Goal: Task Accomplishment & Management: Manage account settings

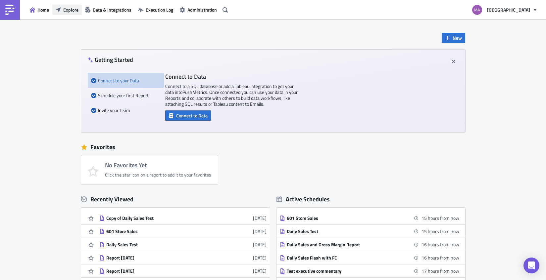
click at [66, 11] on span "Explore" at bounding box center [70, 9] width 15 height 7
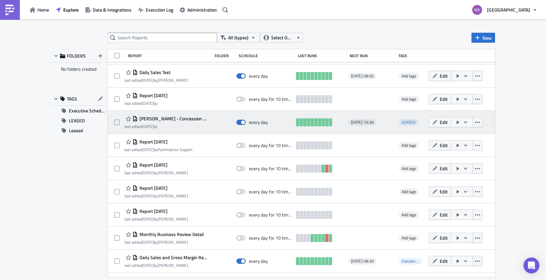
scroll to position [111, 0]
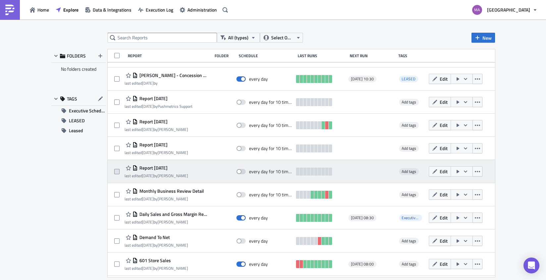
click at [114, 174] on span at bounding box center [116, 171] width 5 height 5
click at [116, 174] on input "checkbox" at bounding box center [118, 172] width 4 height 4
checkbox input "true"
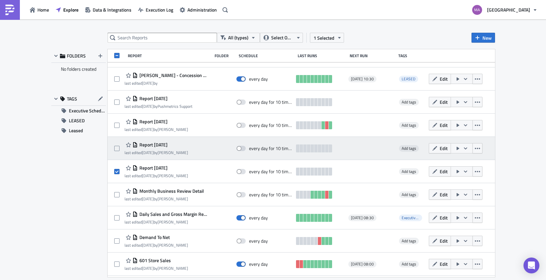
click at [112, 151] on div "Report [DATE] last edited [DATE] by [PERSON_NAME] every day for 10 times Add ta…" at bounding box center [301, 148] width 387 height 23
click at [115, 149] on span at bounding box center [116, 148] width 5 height 5
click at [116, 149] on input "checkbox" at bounding box center [118, 149] width 4 height 4
checkbox input "true"
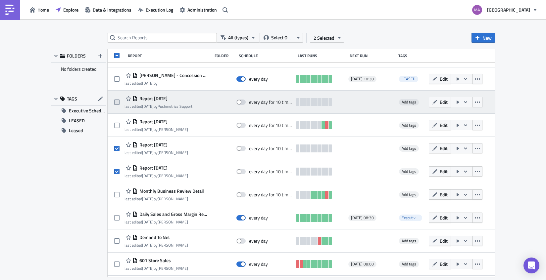
click at [115, 102] on span at bounding box center [116, 102] width 5 height 5
click at [116, 102] on input "checkbox" at bounding box center [118, 102] width 4 height 4
checkbox input "true"
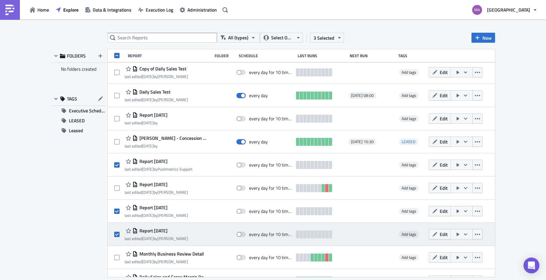
scroll to position [26, 0]
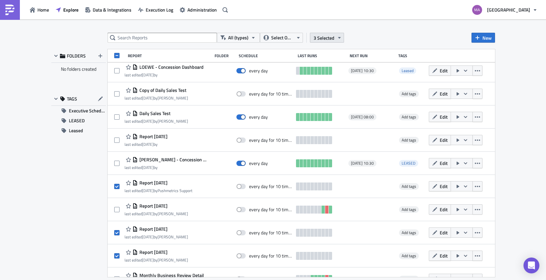
click at [339, 37] on icon "button" at bounding box center [339, 37] width 5 height 5
click at [279, 45] on div "Remove selected" at bounding box center [275, 44] width 44 height 7
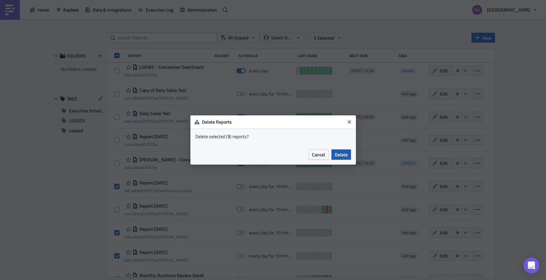
click at [341, 157] on span "Delete" at bounding box center [341, 154] width 13 height 7
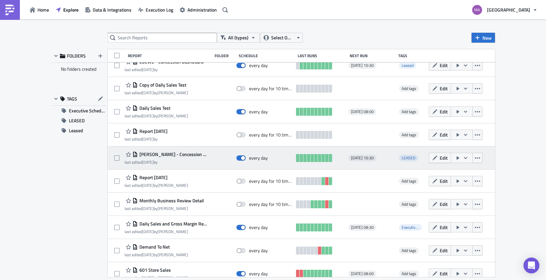
scroll to position [86, 0]
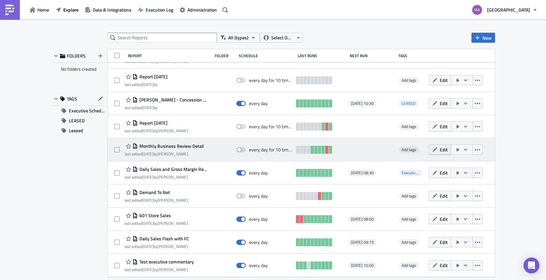
click at [438, 154] on button "Edit" at bounding box center [440, 150] width 22 height 10
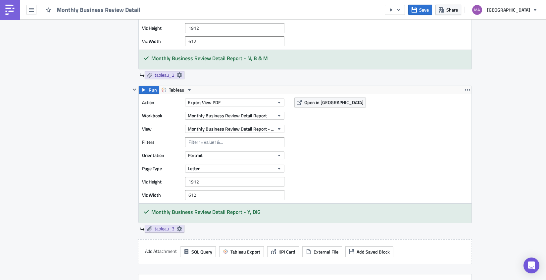
scroll to position [426, 0]
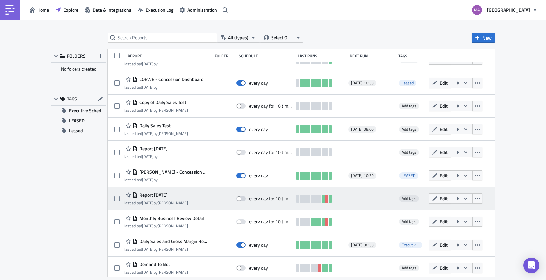
scroll to position [17, 0]
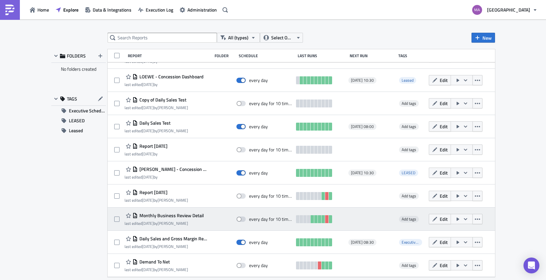
click at [166, 214] on span "Monthly Business Review Detail" at bounding box center [171, 216] width 66 height 6
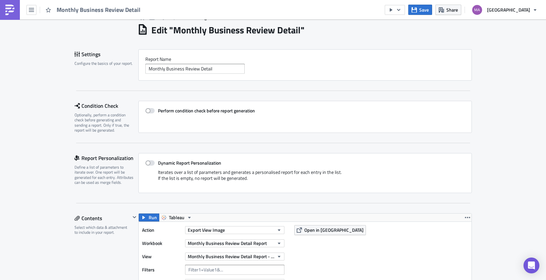
scroll to position [127, 0]
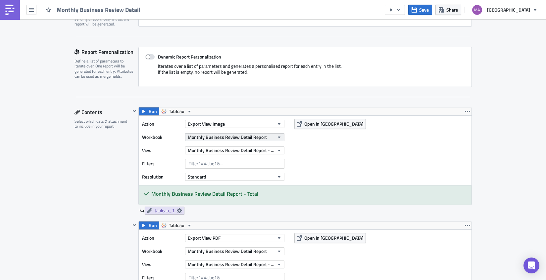
click at [258, 139] on span "Monthly Business Review Detail Report" at bounding box center [227, 137] width 79 height 7
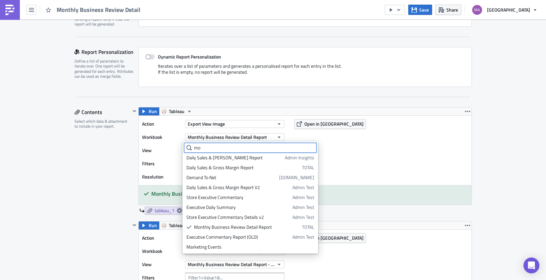
scroll to position [0, 0]
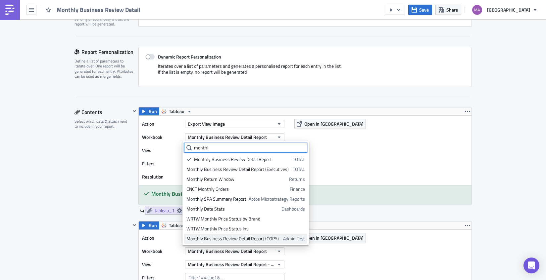
type input "monthl"
click at [259, 239] on div "Monthly Business Review Detail Report (COPY)" at bounding box center [233, 239] width 94 height 7
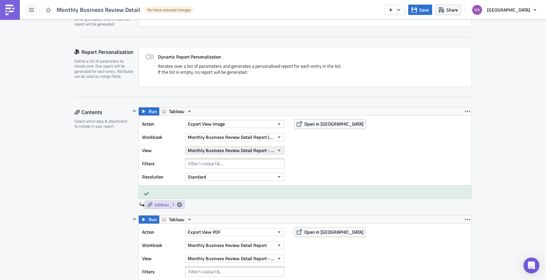
click at [237, 152] on span "Monthly Business Review Detail Report - Total" at bounding box center [231, 150] width 86 height 7
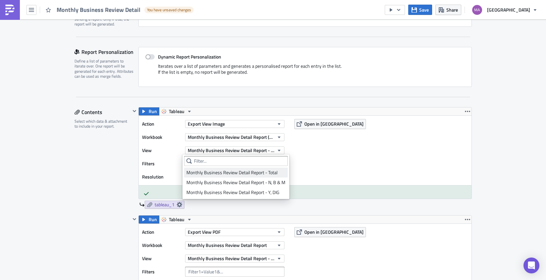
click at [240, 173] on div "Monthly Business Review Detail Report - Total" at bounding box center [235, 172] width 99 height 7
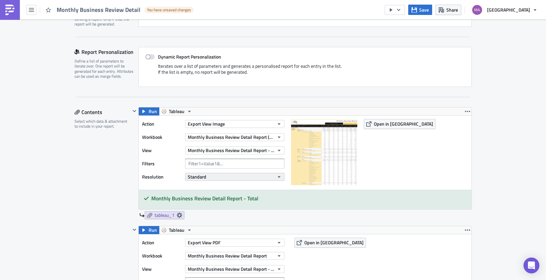
click at [232, 176] on button "Standard" at bounding box center [234, 177] width 99 height 8
drag, startPoint x: 229, startPoint y: 179, endPoint x: 221, endPoint y: 169, distance: 12.9
click at [227, 174] on button "Standard" at bounding box center [234, 177] width 99 height 8
click at [254, 177] on button "Standard" at bounding box center [234, 177] width 99 height 8
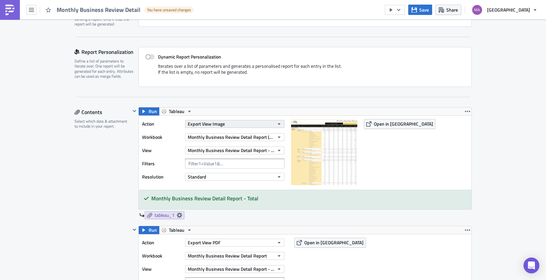
click at [237, 122] on button "Export View Image" at bounding box center [234, 124] width 99 height 8
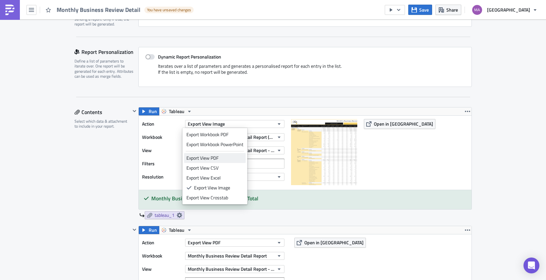
click at [224, 156] on div "Export View PDF" at bounding box center [214, 158] width 57 height 7
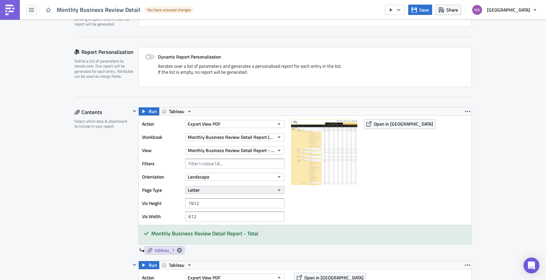
click at [206, 189] on button "Letter" at bounding box center [234, 190] width 99 height 8
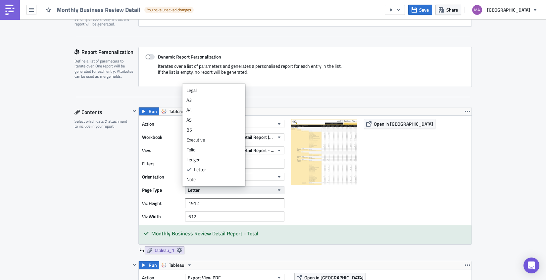
click at [206, 190] on button "Letter" at bounding box center [234, 190] width 99 height 8
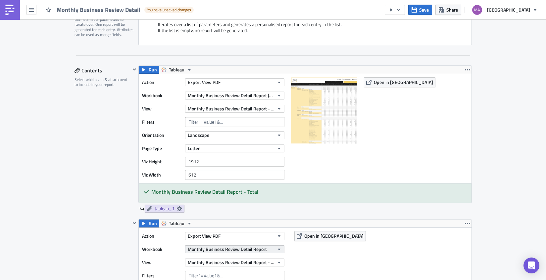
scroll to position [296, 0]
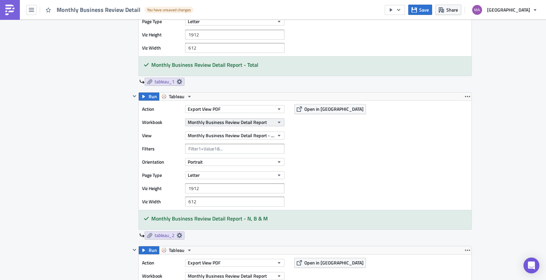
click at [230, 122] on span "Monthly Business Review Detail Report" at bounding box center [227, 122] width 79 height 7
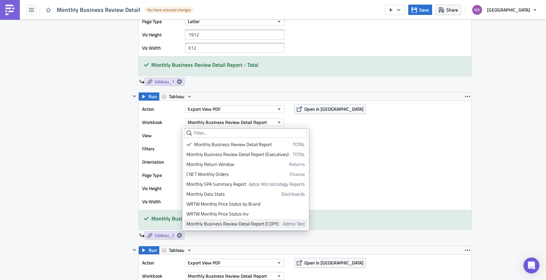
click at [223, 223] on div "Monthly Business Review Detail Report (COPY)" at bounding box center [233, 224] width 94 height 7
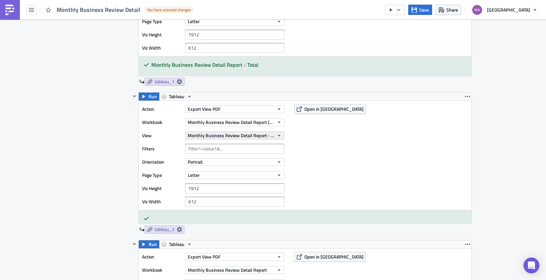
click at [222, 136] on span "Monthly Business Review Detail Report - N, B & M" at bounding box center [231, 135] width 86 height 7
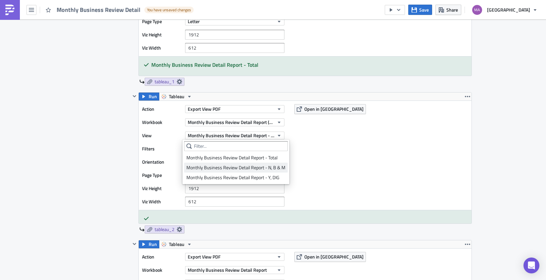
click at [227, 167] on div "Monthly Business Review Detail Report - N, B & M" at bounding box center [235, 167] width 99 height 7
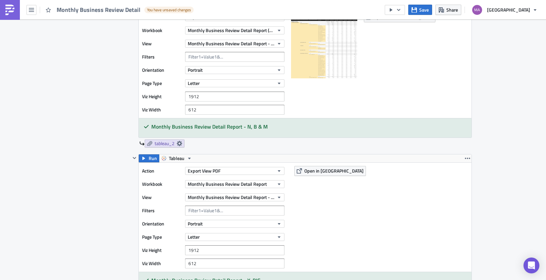
scroll to position [410, 0]
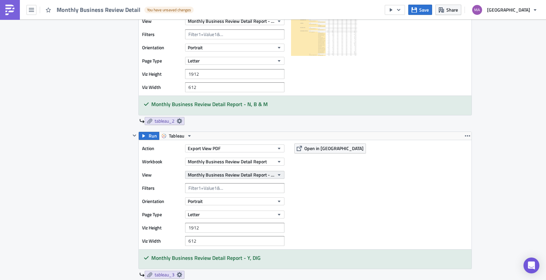
click at [216, 173] on span "Monthly Business Review Detail Report - Y, DIG" at bounding box center [231, 174] width 86 height 7
click at [216, 162] on span "Monthly Business Review Detail Report" at bounding box center [227, 161] width 79 height 7
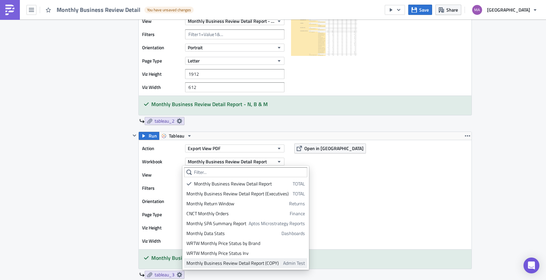
click at [220, 265] on div "Monthly Business Review Detail Report (COPY)" at bounding box center [233, 263] width 94 height 7
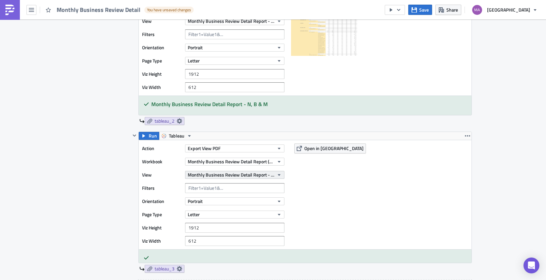
click at [222, 175] on span "Monthly Business Review Detail Report - Y, DIG" at bounding box center [231, 174] width 86 height 7
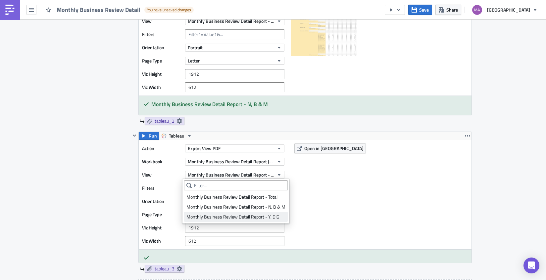
click at [234, 213] on link "Monthly Business Review Detail Report - Y, DIG" at bounding box center [236, 217] width 104 height 10
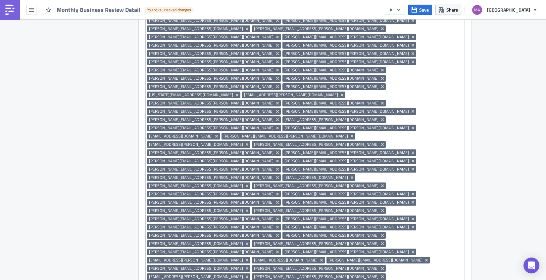
scroll to position [1120, 0]
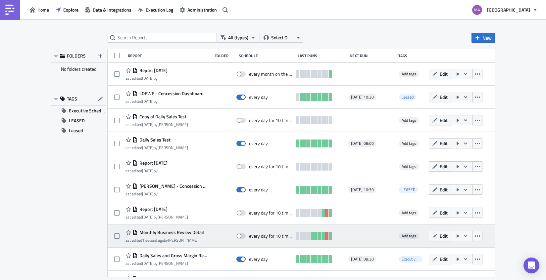
click at [463, 236] on icon "button" at bounding box center [465, 236] width 5 height 5
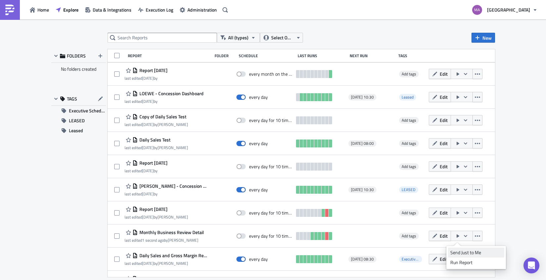
click at [457, 252] on div "Send Just to Me" at bounding box center [476, 253] width 52 height 7
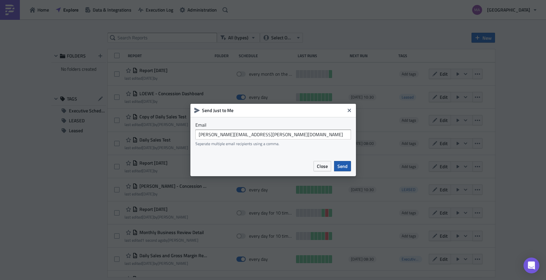
click at [348, 167] on button "Send" at bounding box center [342, 166] width 17 height 10
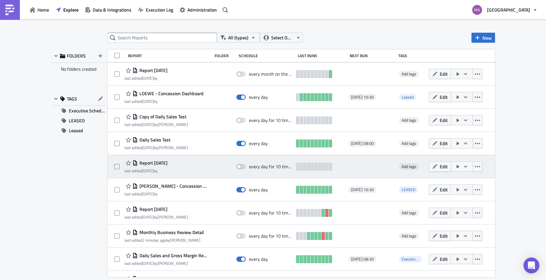
drag, startPoint x: 473, startPoint y: 168, endPoint x: 467, endPoint y: 168, distance: 6.3
click at [475, 168] on icon "button" at bounding box center [477, 166] width 5 height 5
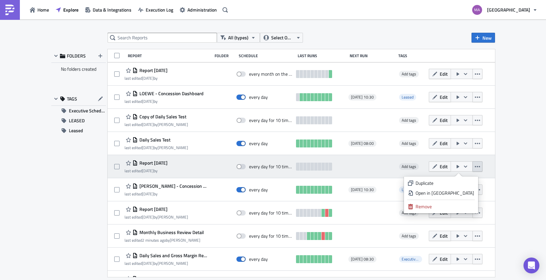
click at [463, 168] on icon "button" at bounding box center [465, 166] width 5 height 5
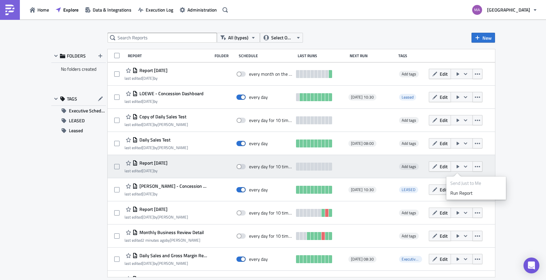
click at [388, 168] on div at bounding box center [371, 166] width 46 height 13
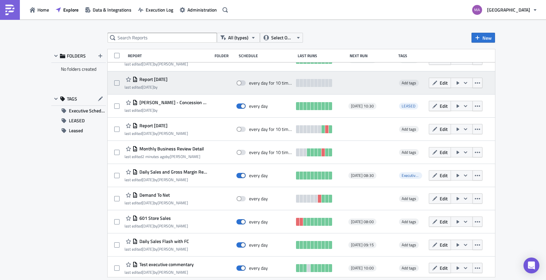
scroll to position [86, 0]
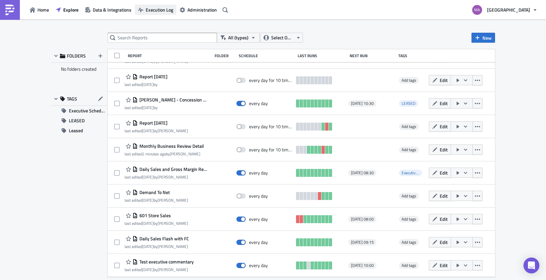
click at [162, 12] on span "Execution Log" at bounding box center [159, 9] width 27 height 7
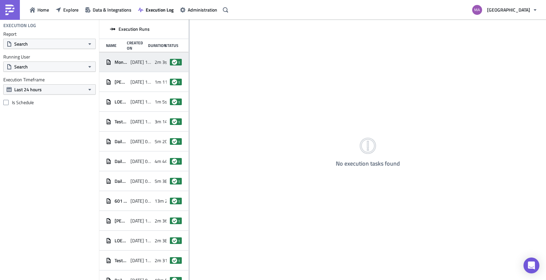
click at [120, 61] on span "Monthly Business Review Detail" at bounding box center [121, 62] width 13 height 6
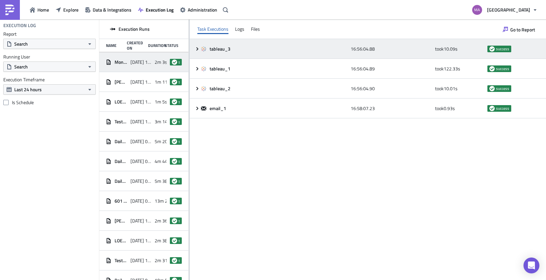
click at [198, 49] on icon at bounding box center [197, 48] width 5 height 5
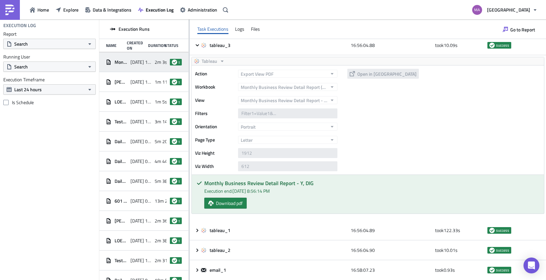
scroll to position [4, 0]
